Goal: Navigation & Orientation: Find specific page/section

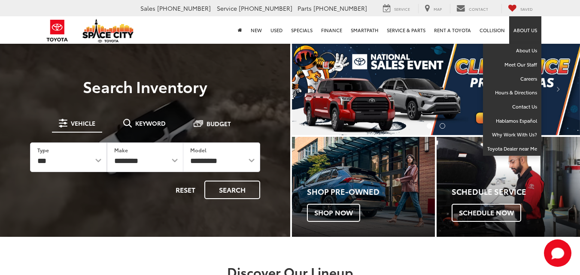
click at [527, 32] on link "About Us" at bounding box center [526, 29] width 32 height 27
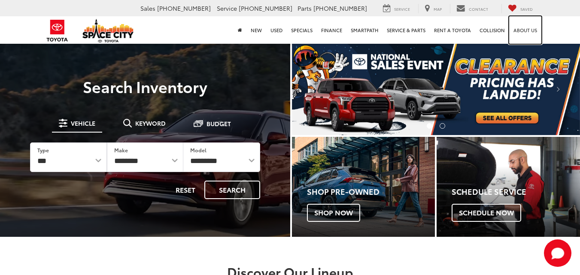
click at [527, 37] on link "About Us" at bounding box center [526, 29] width 32 height 27
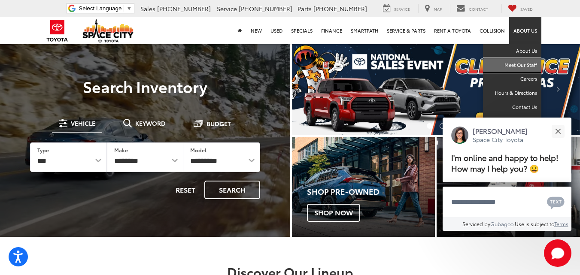
click at [529, 67] on link "Meet Our Staff" at bounding box center [512, 65] width 58 height 14
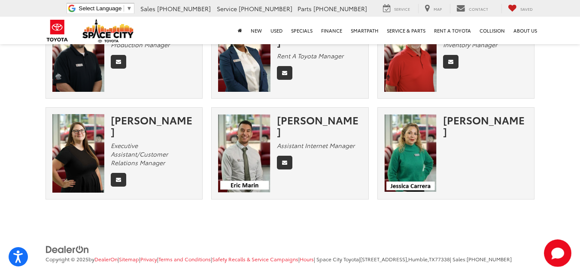
scroll to position [605, 0]
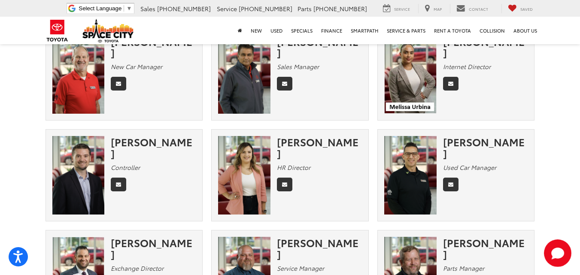
click at [563, 222] on section "Meet Our Staff Management Sales Finance Habla Español Service Parts Admin Colli…" at bounding box center [290, 152] width 580 height 763
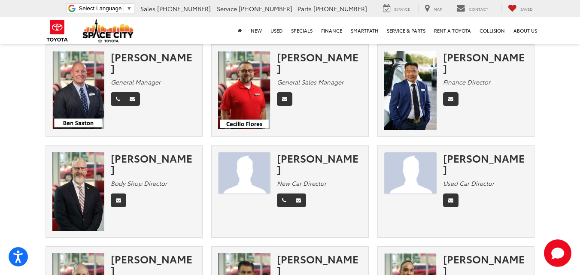
scroll to position [0, 0]
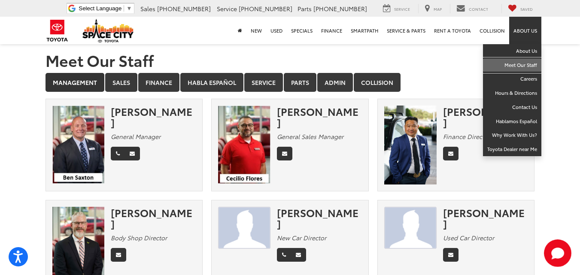
click at [534, 65] on link "Meet Our Staff" at bounding box center [512, 65] width 58 height 14
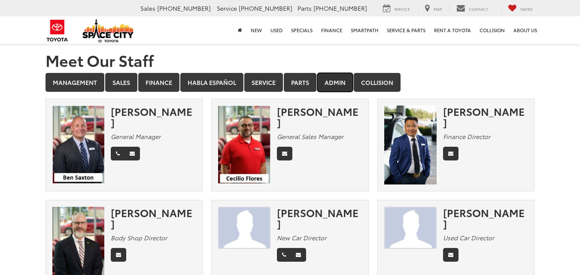
click at [336, 82] on link "Admin" at bounding box center [336, 82] width 36 height 19
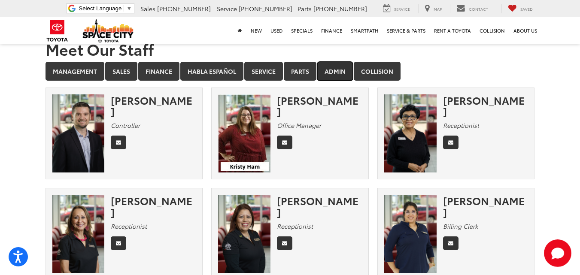
scroll to position [10, 0]
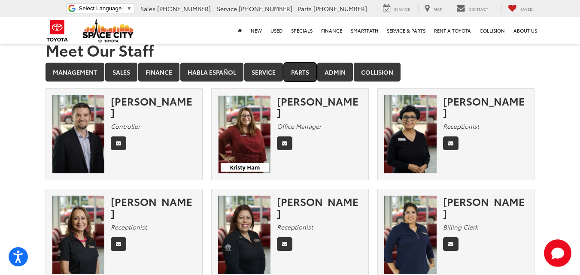
click at [296, 76] on link "Parts" at bounding box center [300, 72] width 33 height 19
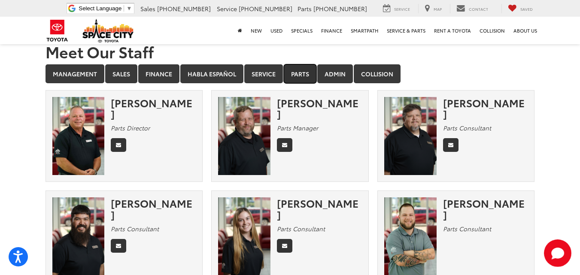
scroll to position [0, 0]
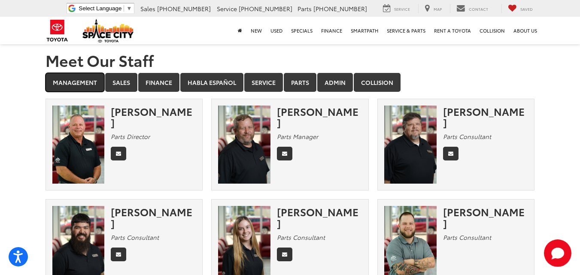
click at [74, 86] on link "Management" at bounding box center [75, 82] width 59 height 19
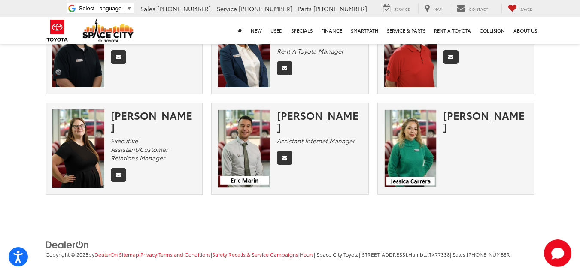
scroll to position [619, 0]
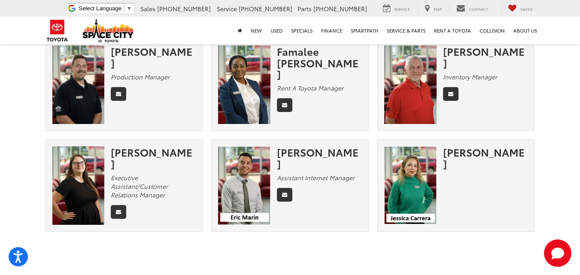
click at [516, 152] on div "[PERSON_NAME]" at bounding box center [485, 158] width 85 height 23
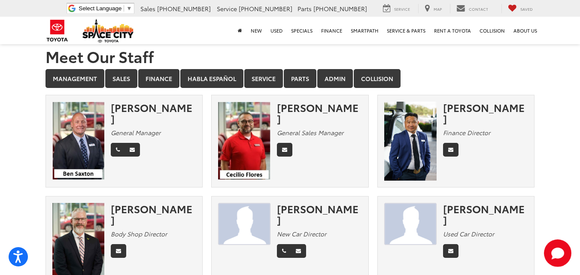
scroll to position [0, 0]
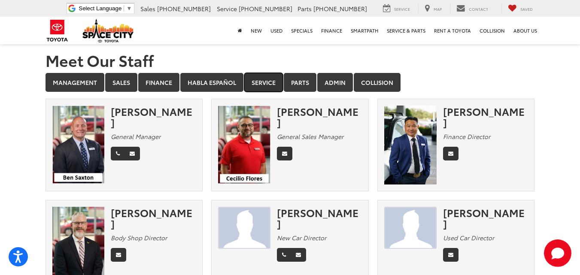
click at [264, 80] on link "Service" at bounding box center [263, 82] width 39 height 19
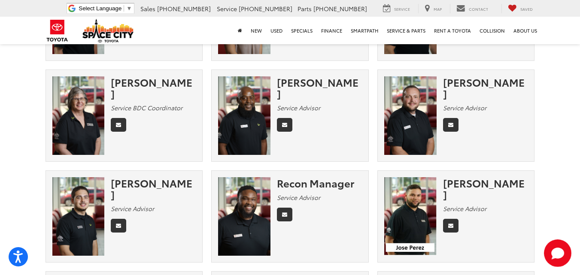
scroll to position [219, 0]
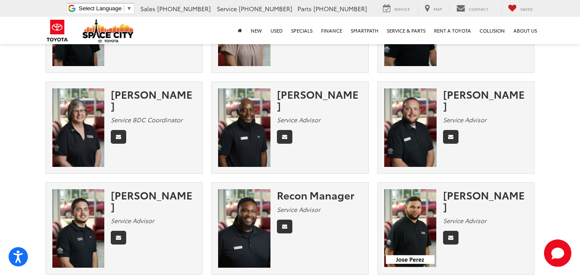
click at [511, 167] on div "[PERSON_NAME] Service Advisor" at bounding box center [456, 128] width 157 height 79
